Goal: Transaction & Acquisition: Purchase product/service

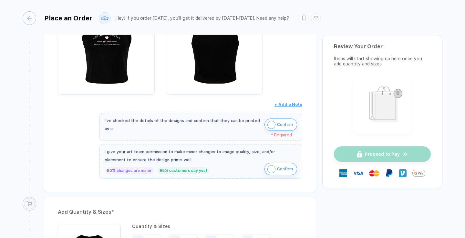
scroll to position [181, 0]
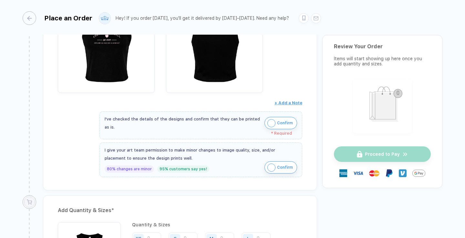
click at [270, 122] on img "button" at bounding box center [272, 123] width 8 height 8
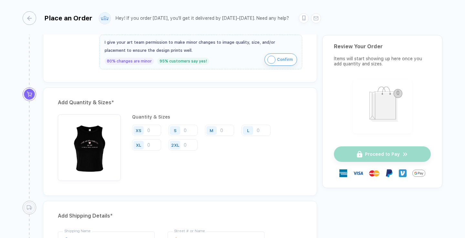
scroll to position [294, 0]
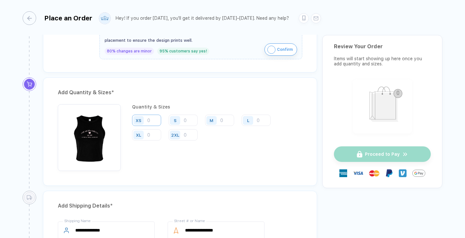
click at [148, 121] on input "number" at bounding box center [146, 119] width 29 height 11
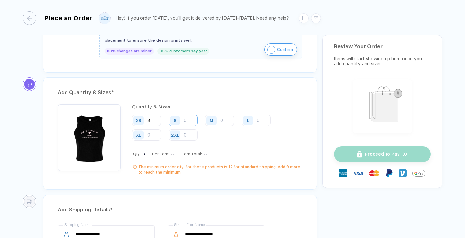
type input "3"
click at [188, 121] on input "number" at bounding box center [183, 119] width 29 height 11
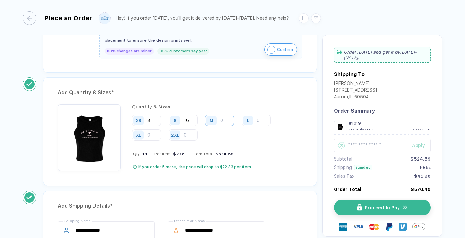
type input "16"
click at [230, 121] on input "number" at bounding box center [219, 119] width 29 height 11
type input "10"
click at [259, 120] on input "number" at bounding box center [256, 119] width 29 height 11
type input "4"
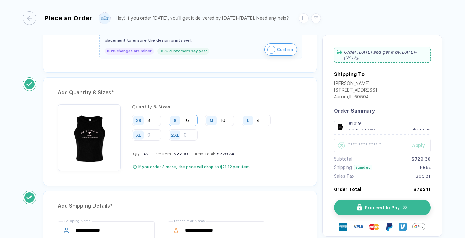
click at [191, 120] on input "16" at bounding box center [183, 119] width 29 height 11
type input "17"
click at [226, 120] on input "10" at bounding box center [219, 119] width 29 height 11
type input "11"
click at [226, 140] on div "Quantity & Sizes XS 3 S 17 M 11 L 4 XL 2XL Qty: 35 Per Item: $21.99 Item Total:…" at bounding box center [217, 137] width 170 height 67
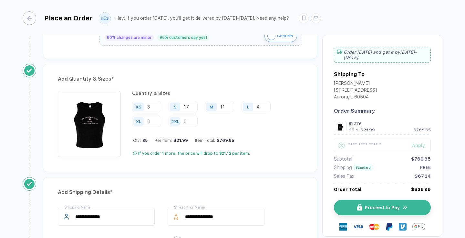
scroll to position [310, 0]
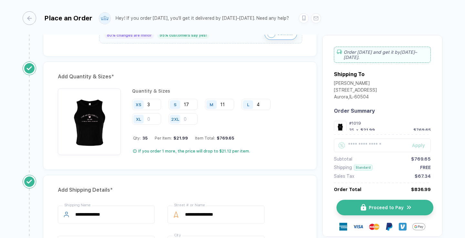
click at [412, 205] on button "Proceed to Pay" at bounding box center [385, 207] width 97 height 16
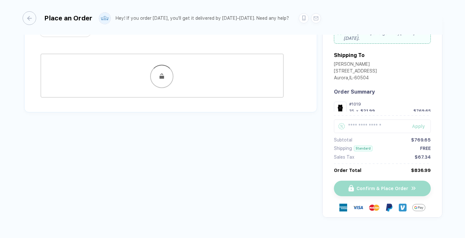
scroll to position [23, 0]
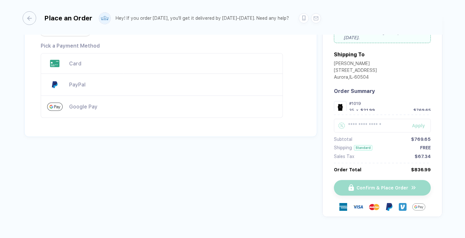
click at [77, 62] on div "Card" at bounding box center [172, 63] width 207 height 6
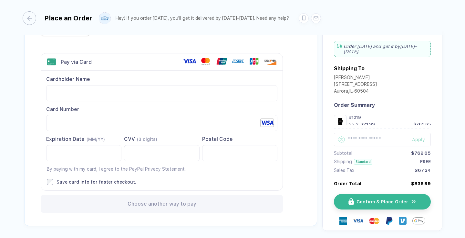
click at [120, 181] on div "Save card info for faster checkout." at bounding box center [97, 182] width 80 height 6
click at [386, 198] on button "Confirm & Place Order" at bounding box center [385, 202] width 97 height 16
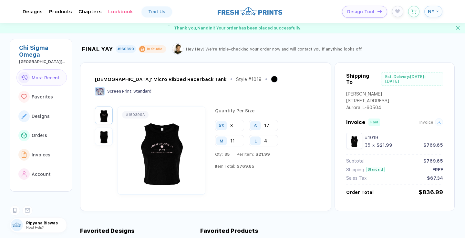
click at [157, 163] on img at bounding box center [162, 150] width 84 height 76
click at [166, 145] on img at bounding box center [162, 150] width 84 height 76
click at [104, 117] on img "button" at bounding box center [104, 115] width 15 height 15
click at [436, 14] on button "NY" at bounding box center [434, 11] width 18 height 11
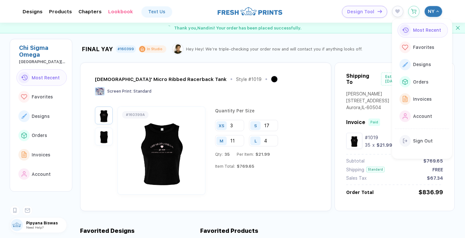
click at [426, 32] on span "Most Recent" at bounding box center [427, 29] width 28 height 5
click at [422, 67] on div "Designs" at bounding box center [421, 64] width 20 height 7
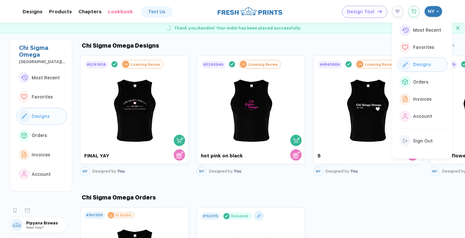
scroll to position [290, 0]
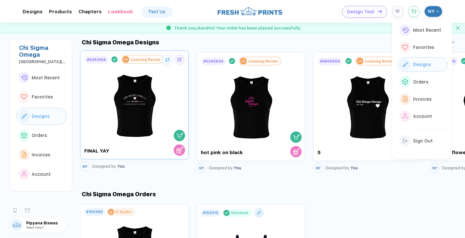
click at [122, 112] on img at bounding box center [134, 102] width 73 height 76
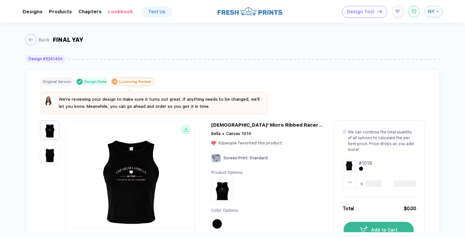
click at [157, 160] on img at bounding box center [130, 176] width 125 height 101
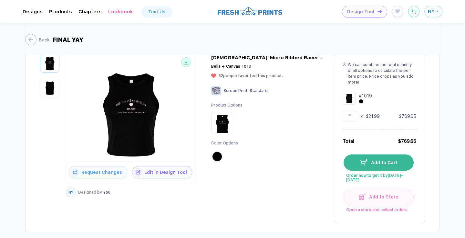
scroll to position [68, 0]
click at [159, 174] on button "Edit in Design Tool" at bounding box center [162, 170] width 60 height 12
